Goal: Information Seeking & Learning: Learn about a topic

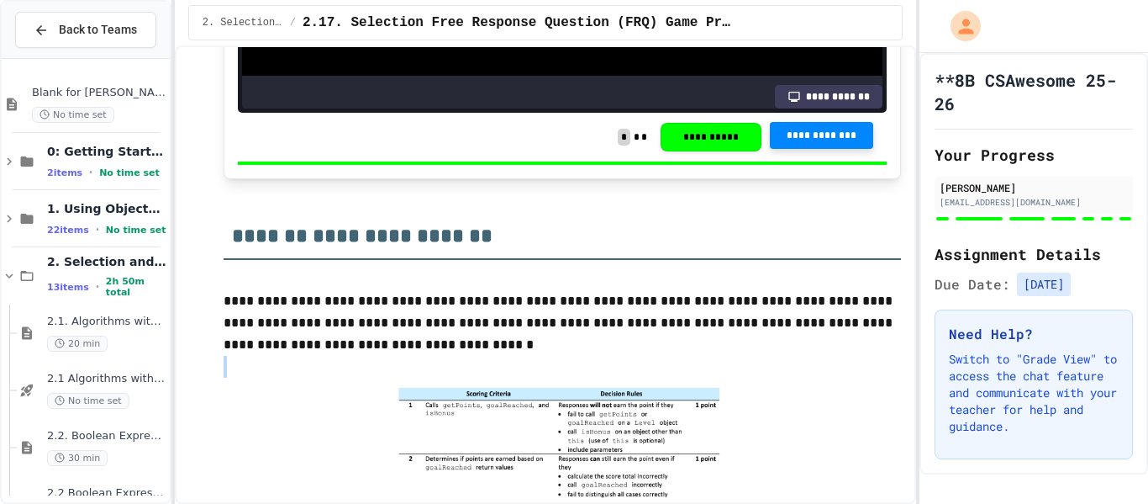
scroll to position [5051, 0]
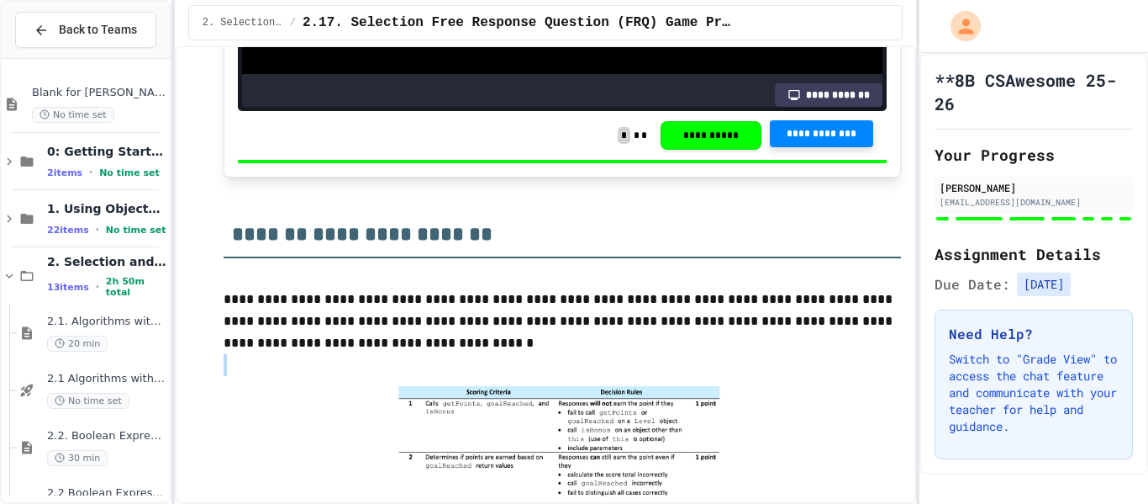
click at [770, 193] on div "**********" at bounding box center [574, 252] width 1148 height 504
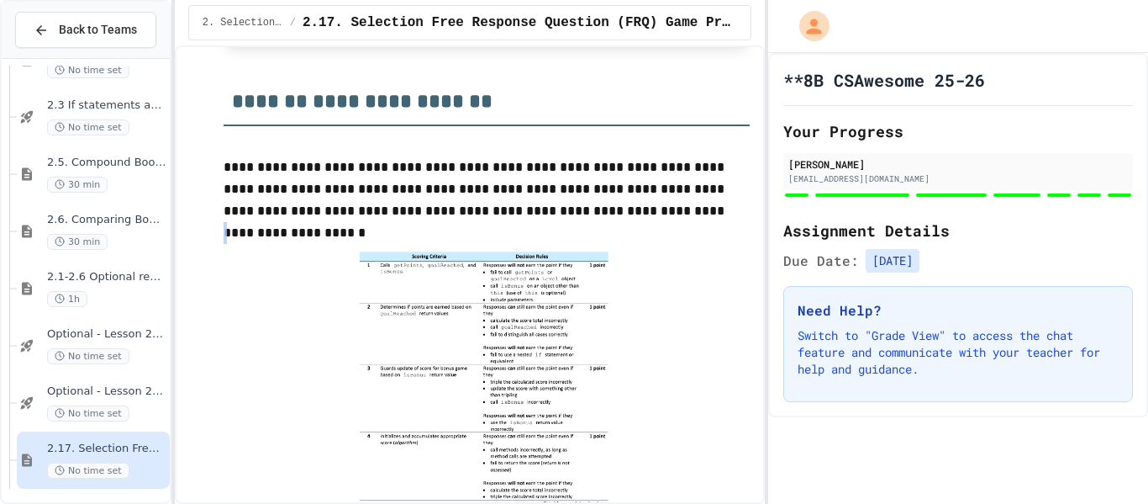
scroll to position [0, 0]
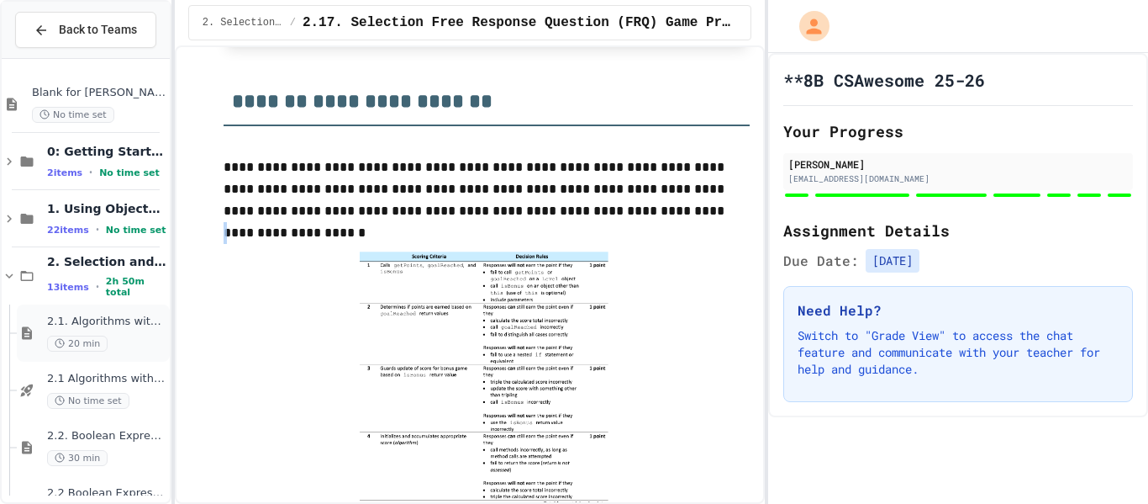
click at [68, 328] on span "2.1. Algorithms with Selection and Repetition" at bounding box center [106, 321] width 119 height 14
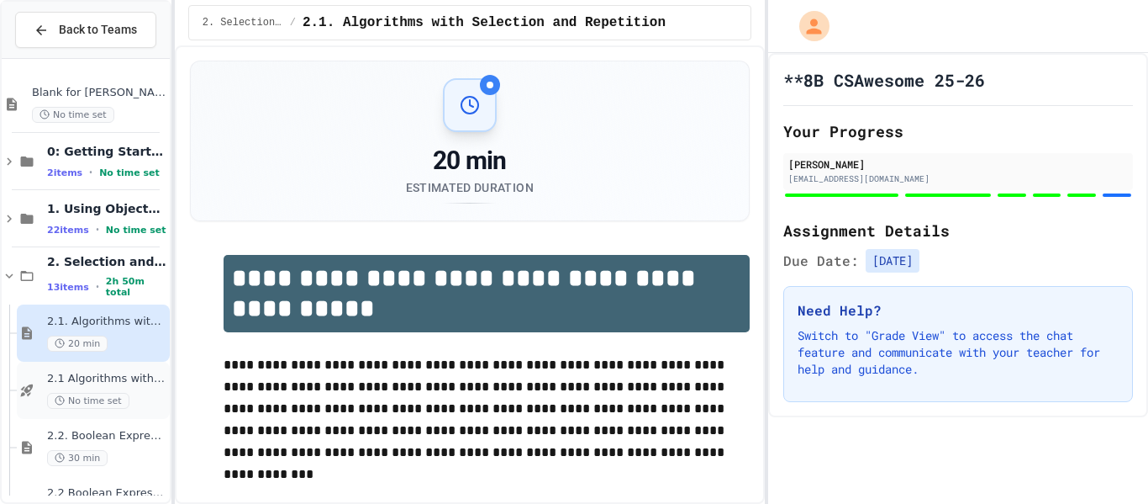
click at [98, 372] on span "2.1 Algorithms with Selection and Repetition - Topic 2.1" at bounding box center [106, 379] width 119 height 14
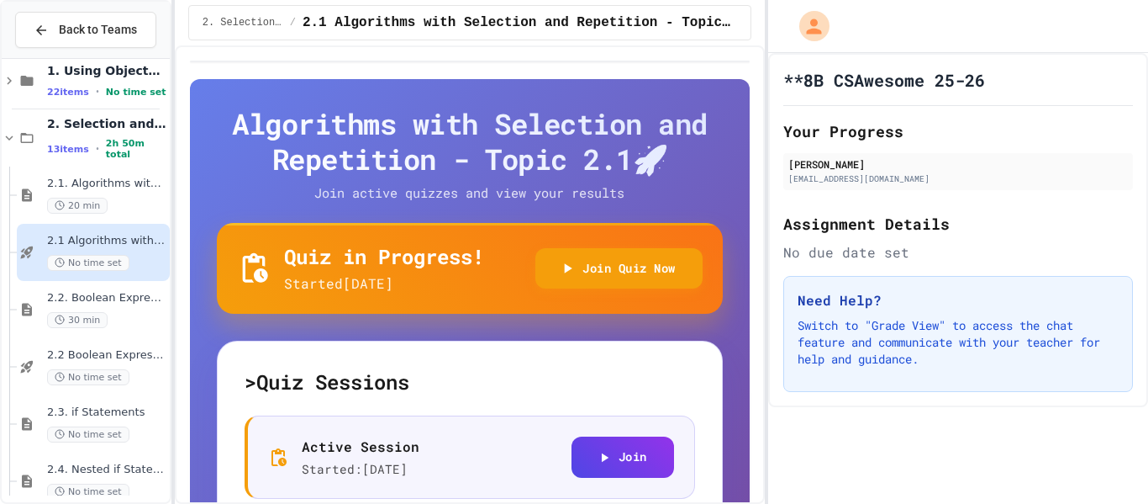
scroll to position [140, 0]
click at [133, 303] on div "2.2. Boolean Expressions 30 min" at bounding box center [106, 306] width 119 height 37
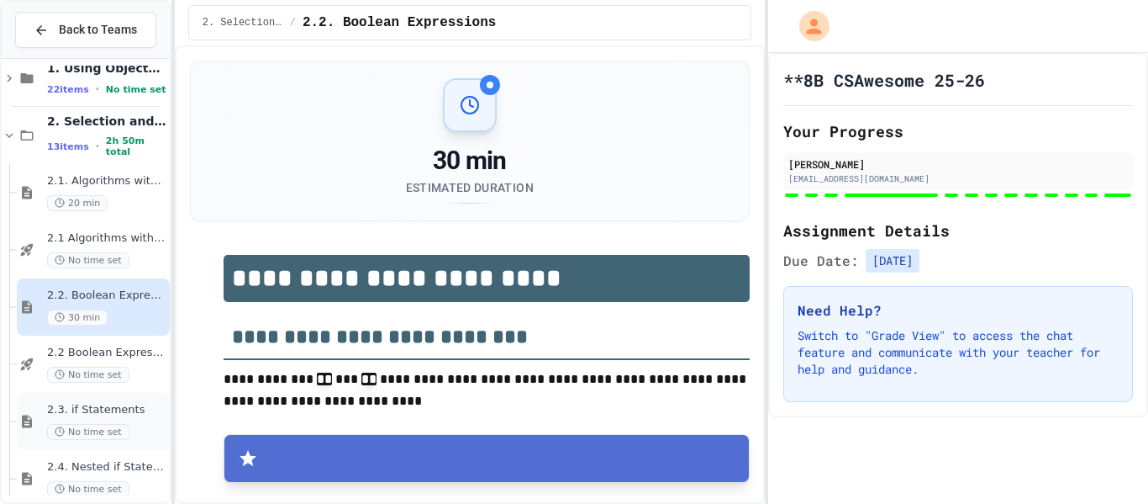
click at [107, 403] on span "2.3. if Statements" at bounding box center [106, 410] width 119 height 14
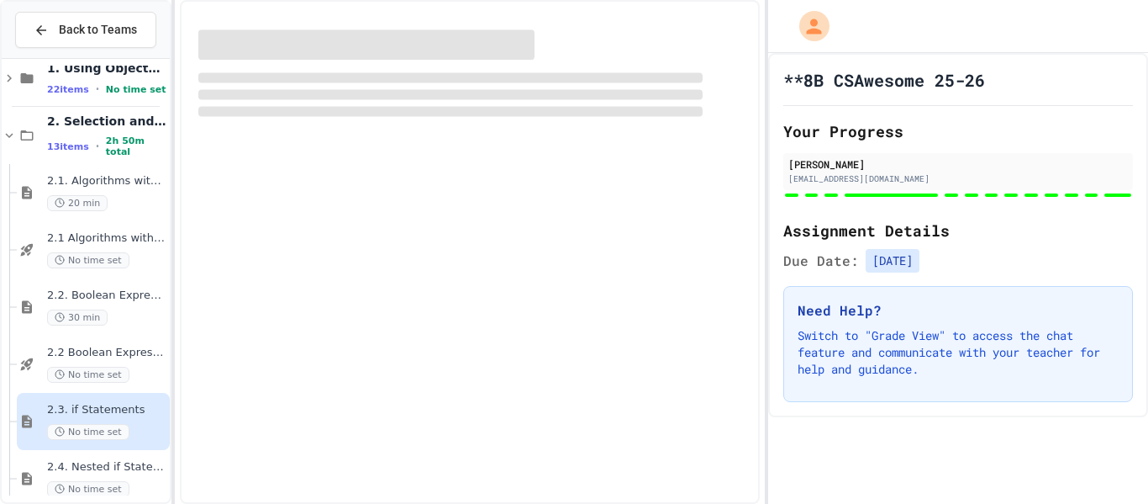
scroll to position [189, 0]
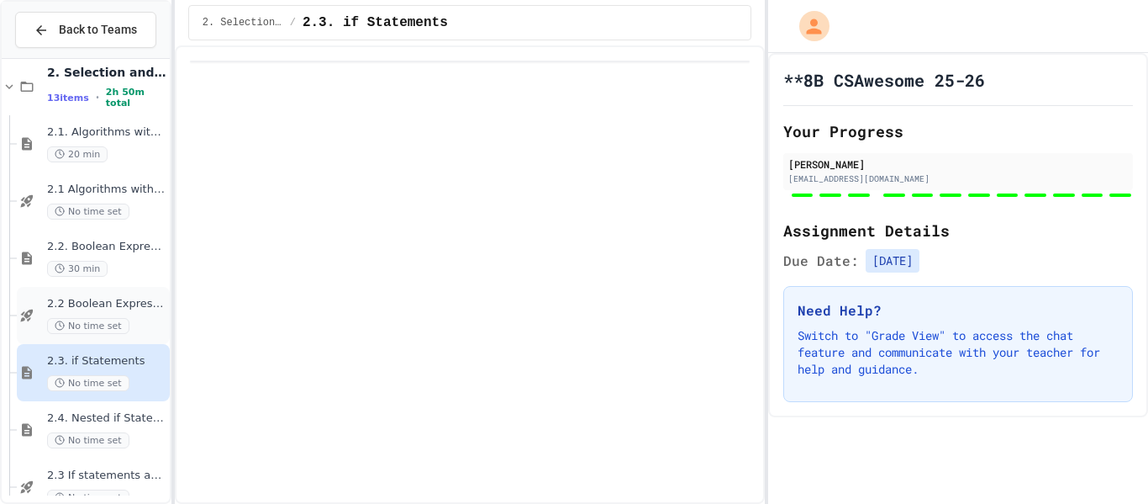
click at [129, 325] on div "No time set" at bounding box center [106, 326] width 119 height 16
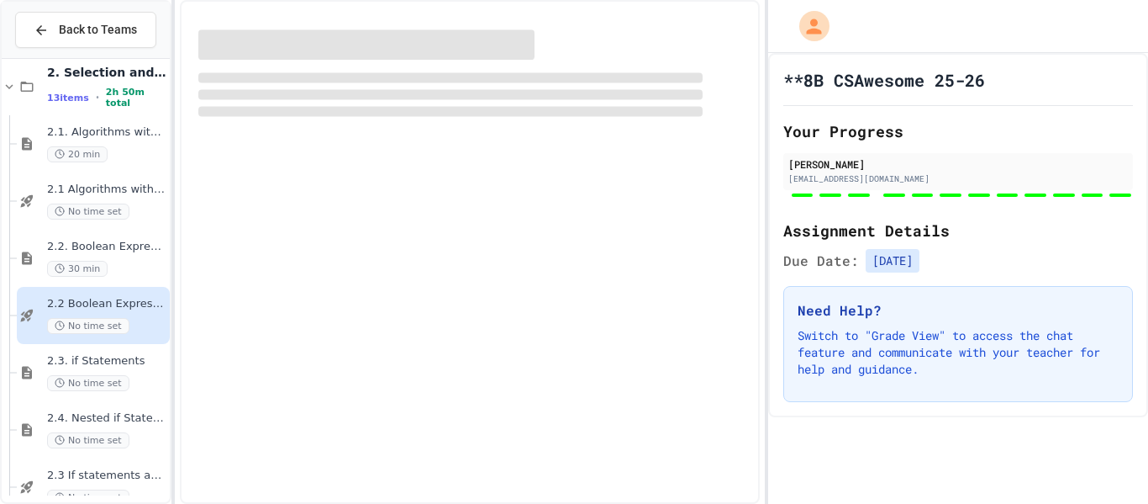
scroll to position [285, 0]
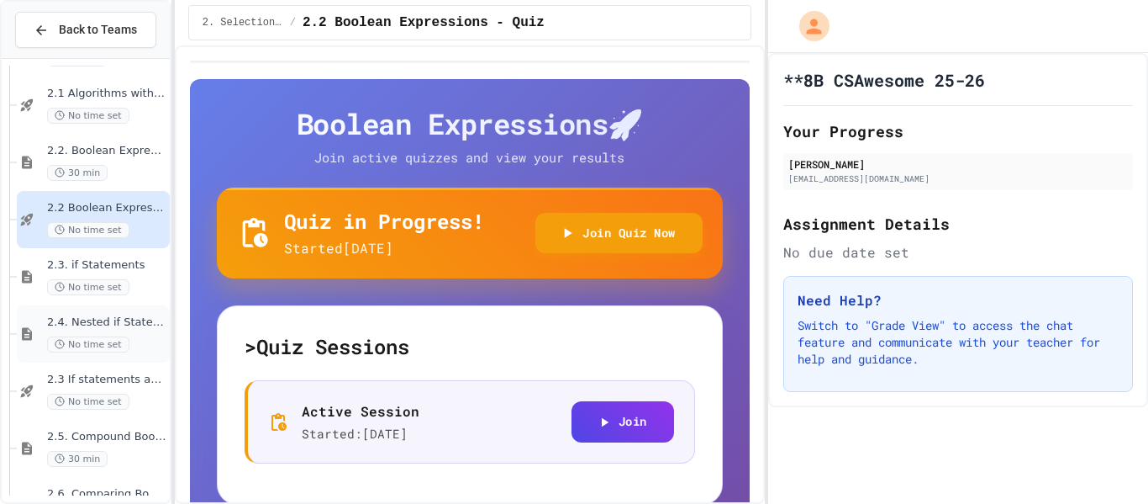
click at [129, 328] on span "2.4. Nested if Statements" at bounding box center [106, 322] width 119 height 14
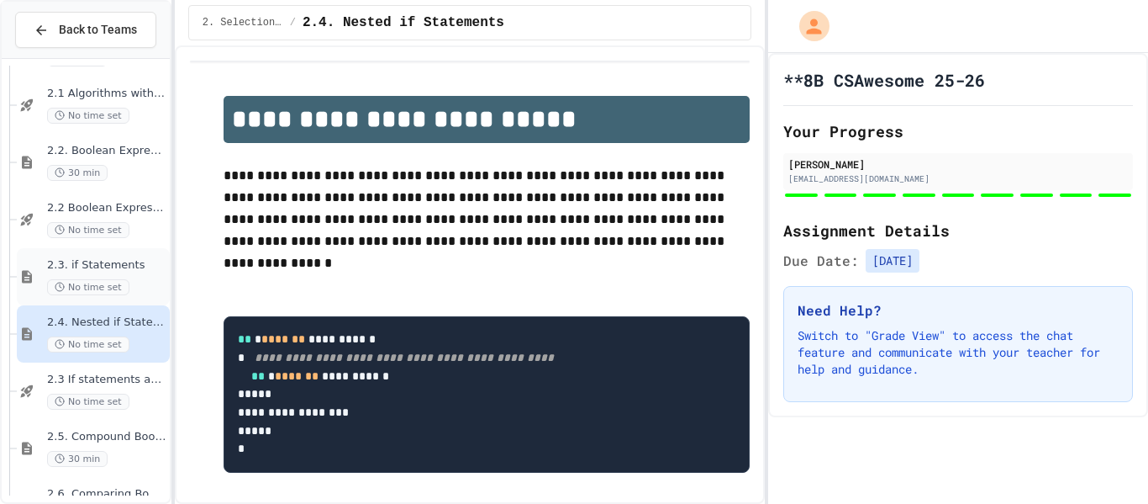
click at [137, 275] on div "2.3. if Statements No time set" at bounding box center [106, 276] width 119 height 37
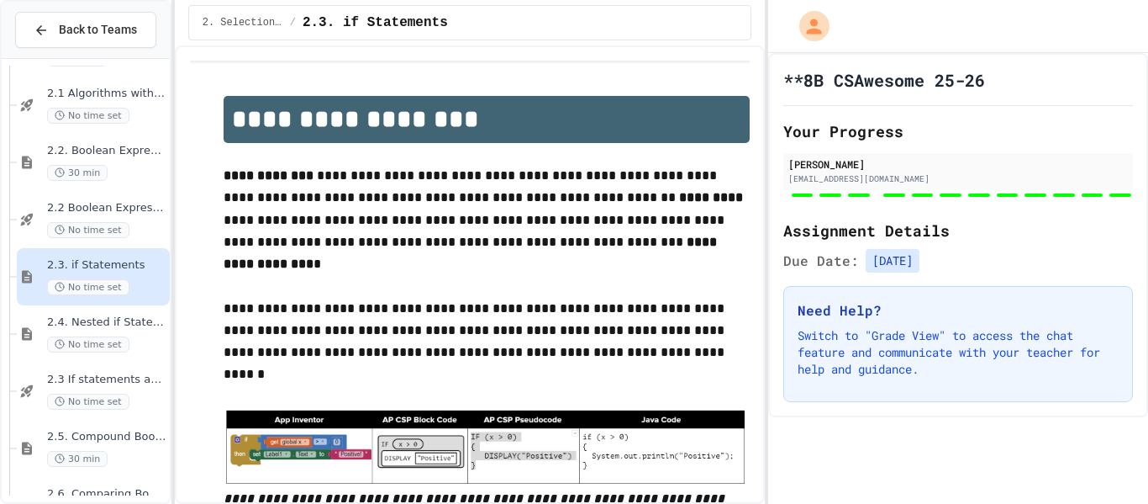
click at [105, 354] on div at bounding box center [86, 267] width 168 height 972
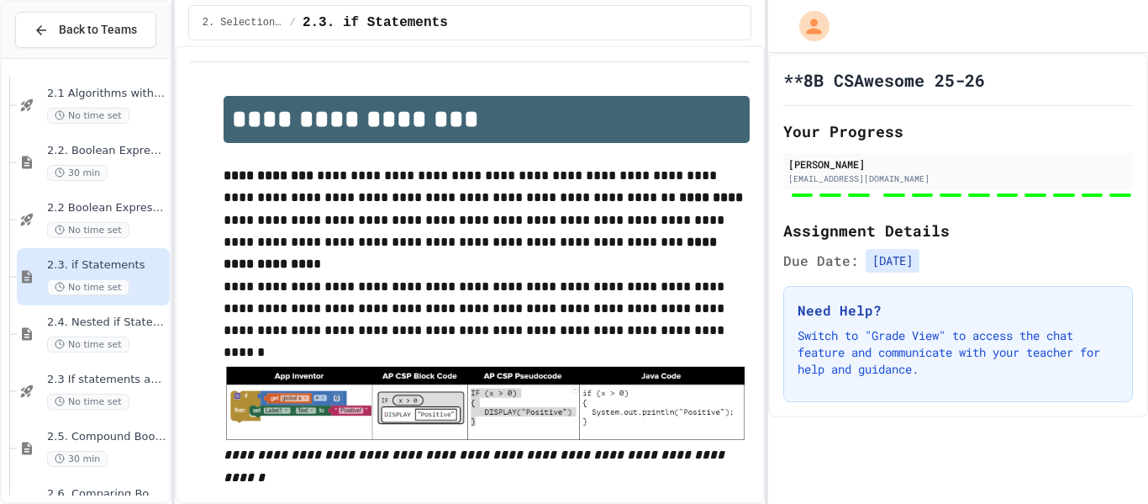
type input "**********"
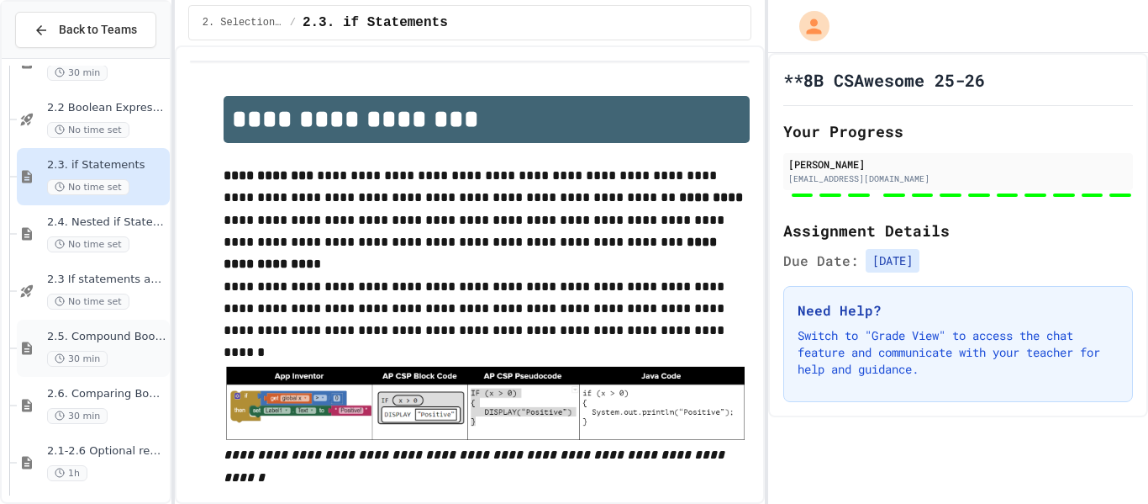
click at [106, 354] on div "30 min" at bounding box center [106, 359] width 119 height 16
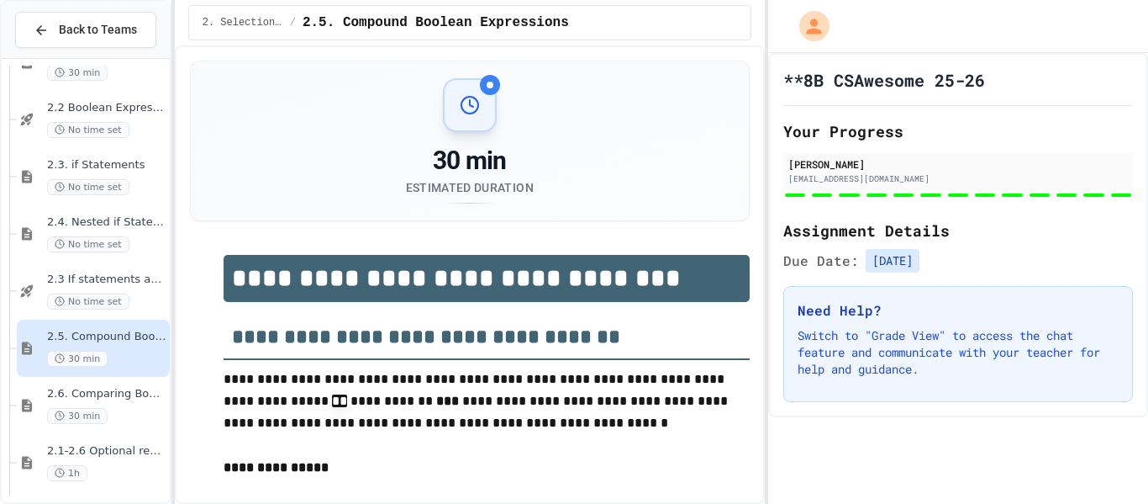
type input "*****"
type input "****"
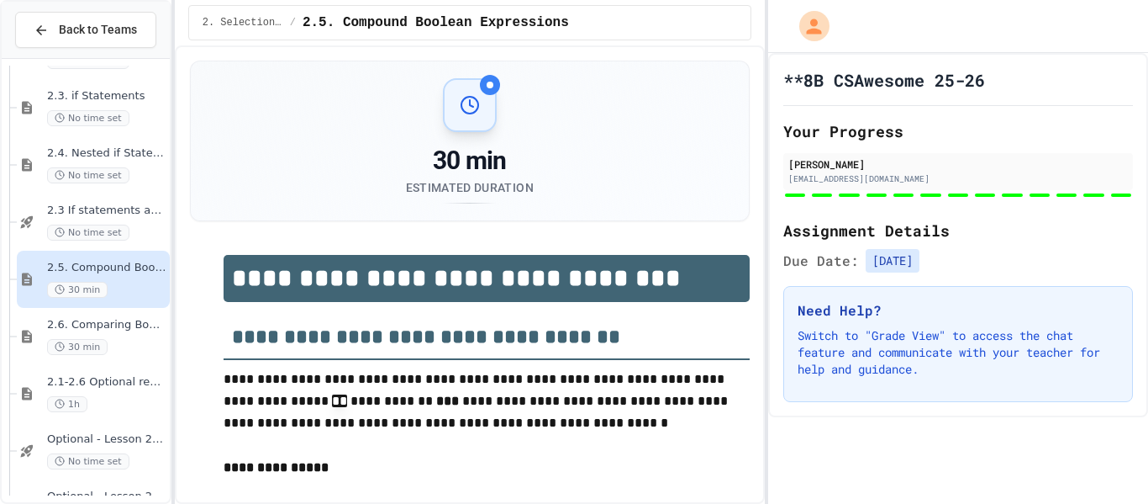
scroll to position [455, 0]
click at [139, 319] on span "2.6. Comparing Boolean Expressions ([PERSON_NAME] Laws)" at bounding box center [106, 324] width 119 height 14
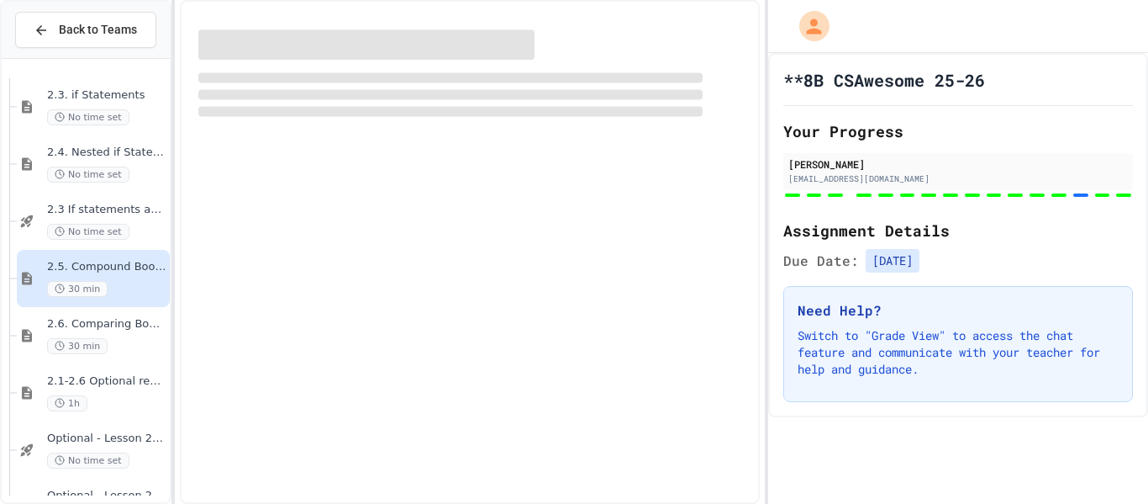
scroll to position [562, 0]
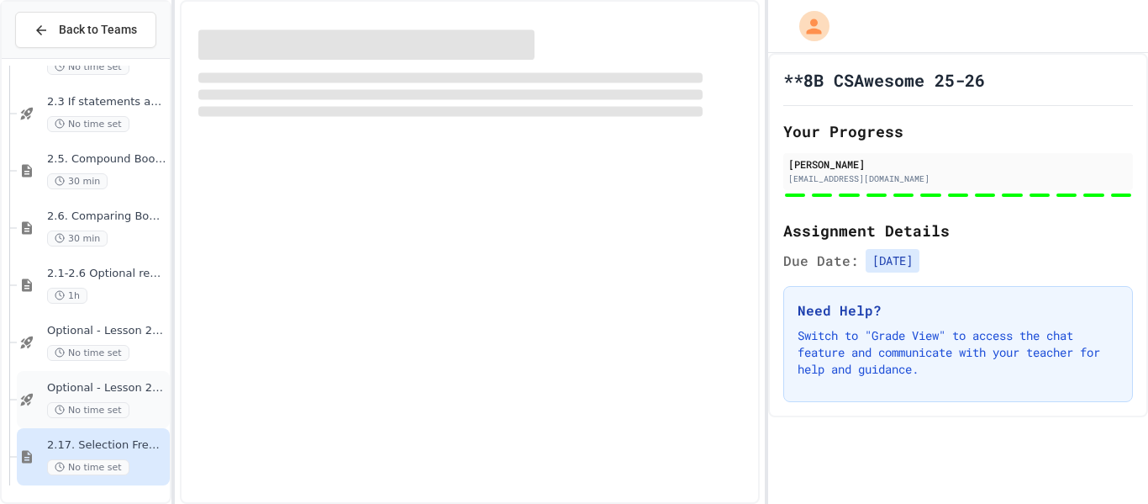
scroll to position [542, 0]
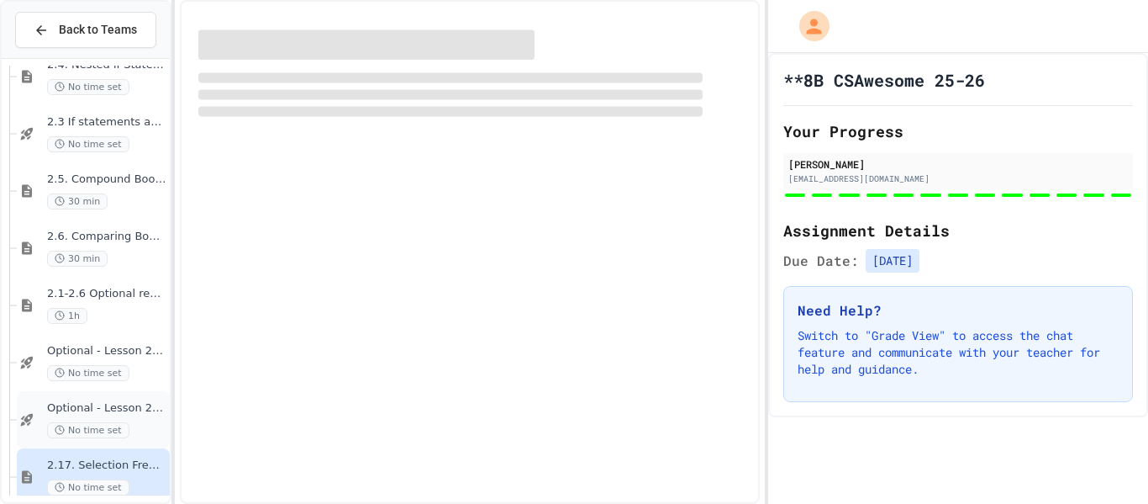
click at [113, 444] on div "Optional - Lesson 2.6 Quiz No time set" at bounding box center [93, 419] width 153 height 57
